Goal: Task Accomplishment & Management: Complete application form

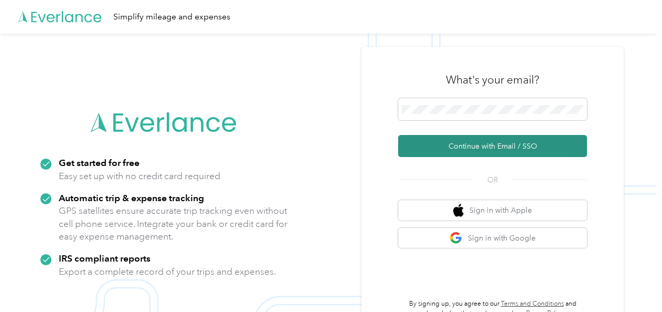
click at [442, 143] on button "Continue with Email / SSO" at bounding box center [492, 146] width 189 height 22
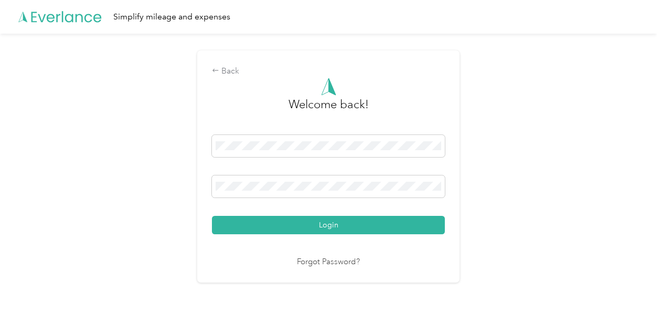
click at [212, 216] on button "Login" at bounding box center [328, 225] width 233 height 18
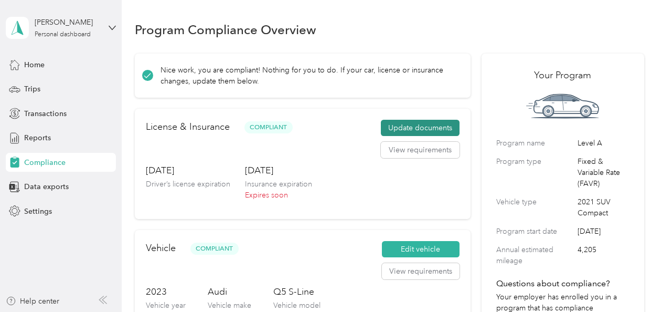
click at [409, 127] on button "Update documents" at bounding box center [420, 128] width 79 height 17
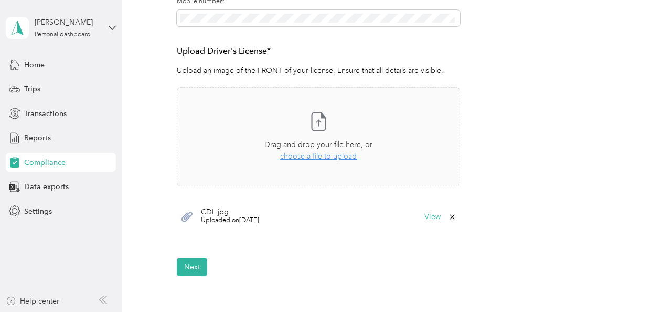
scroll to position [272, 0]
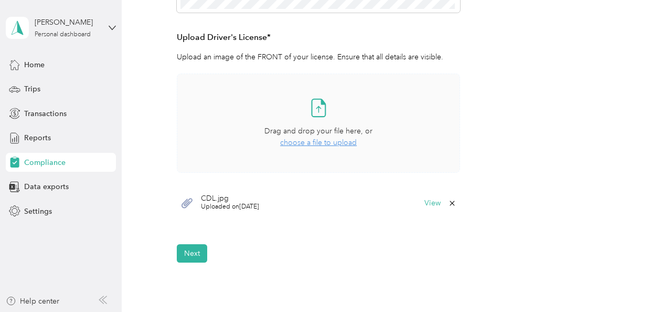
click at [303, 142] on span "choose a file to upload" at bounding box center [318, 142] width 77 height 9
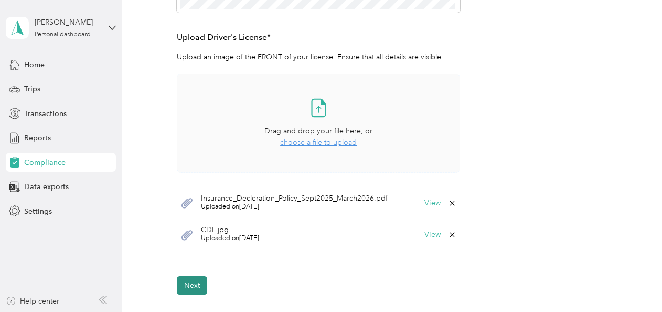
click at [189, 282] on button "Next" at bounding box center [192, 285] width 30 height 18
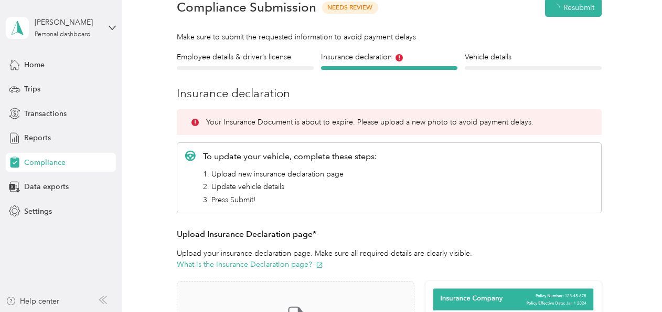
scroll to position [13, 0]
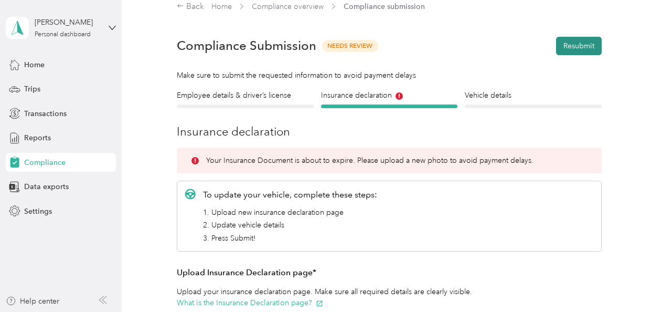
click at [583, 46] on button "Resubmit" at bounding box center [579, 46] width 46 height 18
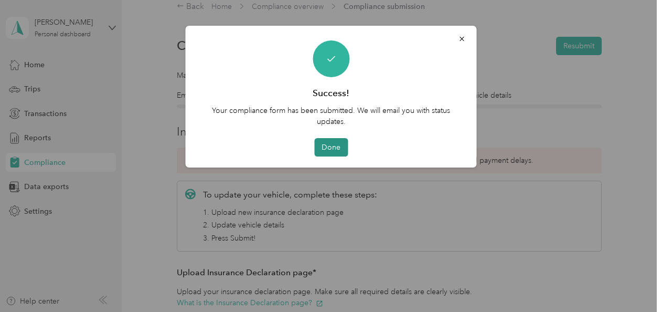
click at [332, 147] on button "Done" at bounding box center [331, 147] width 34 height 18
